Goal: Complete application form

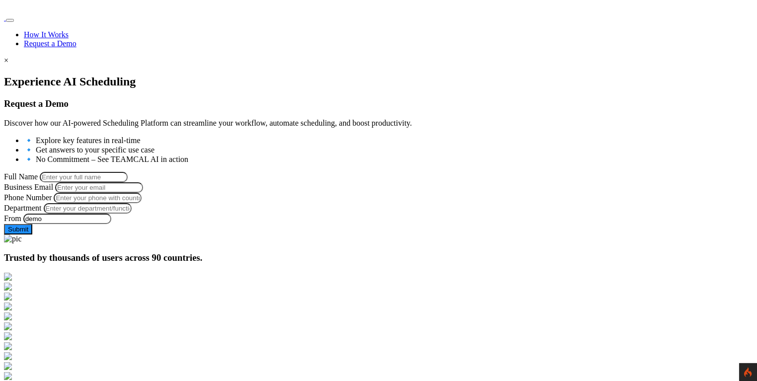
scroll to position [68, 0]
click at [143, 192] on input "Business Email" at bounding box center [99, 187] width 88 height 10
click at [128, 177] on input "Full Name" at bounding box center [84, 176] width 88 height 10
click at [118, 188] on form "Full Name Business Email Phone Number Department From demo Leave this form fiel…" at bounding box center [378, 202] width 749 height 63
click at [141, 203] on input "Phone Number" at bounding box center [98, 197] width 88 height 10
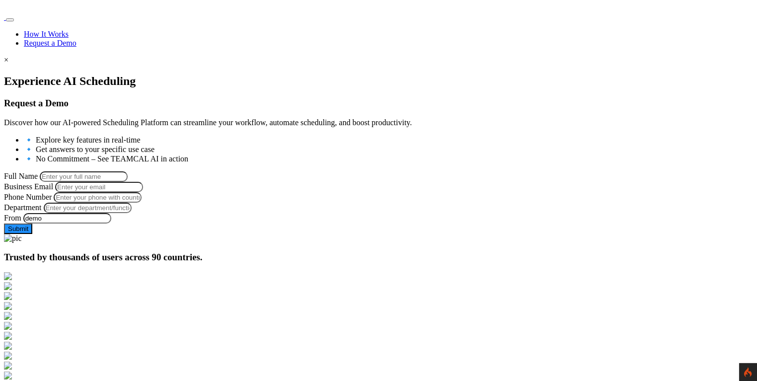
click at [132, 213] on input "Department" at bounding box center [88, 208] width 88 height 10
click at [126, 213] on form "Full Name Business Email Phone Number Department From demo Leave this form fiel…" at bounding box center [378, 202] width 749 height 63
click at [143, 192] on input "Business Email" at bounding box center [99, 187] width 88 height 10
click at [403, 234] on div at bounding box center [378, 234] width 749 height 0
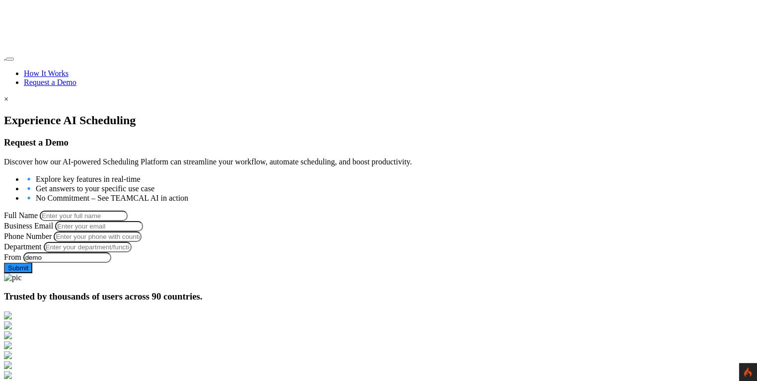
scroll to position [0, 0]
